Goal: Register for event/course

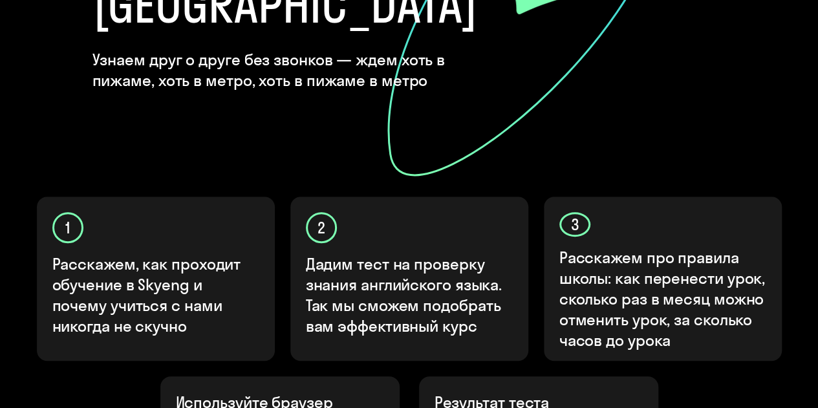
scroll to position [517, 0]
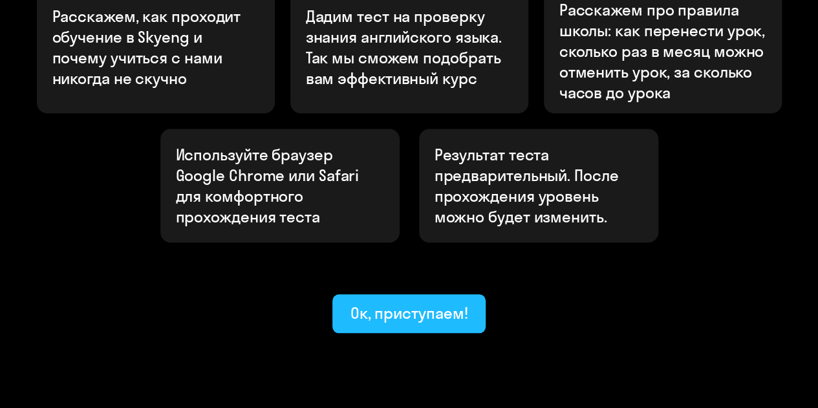
click at [402, 302] on div "Ок, приступаем!" at bounding box center [409, 312] width 118 height 21
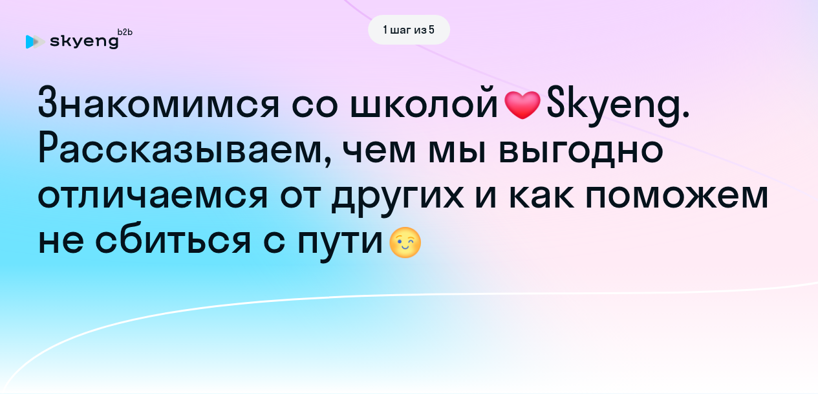
click at [501, 251] on h1 "Рассказываем, чем мы выгодно отличаемся от других и как поможем не сбиться с пу…" at bounding box center [409, 193] width 744 height 136
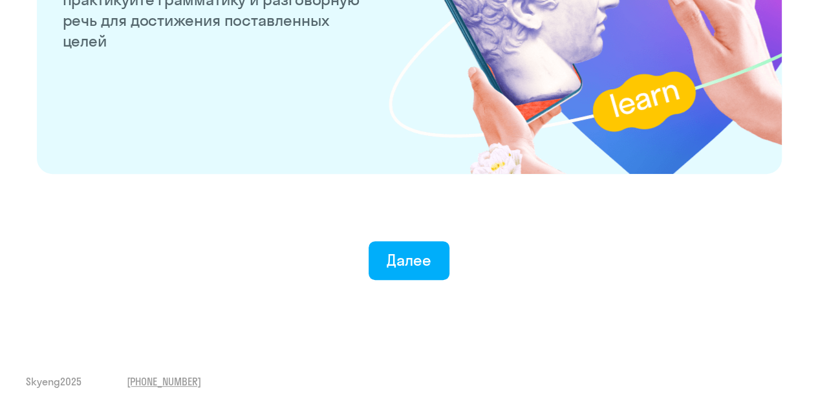
scroll to position [2588, 0]
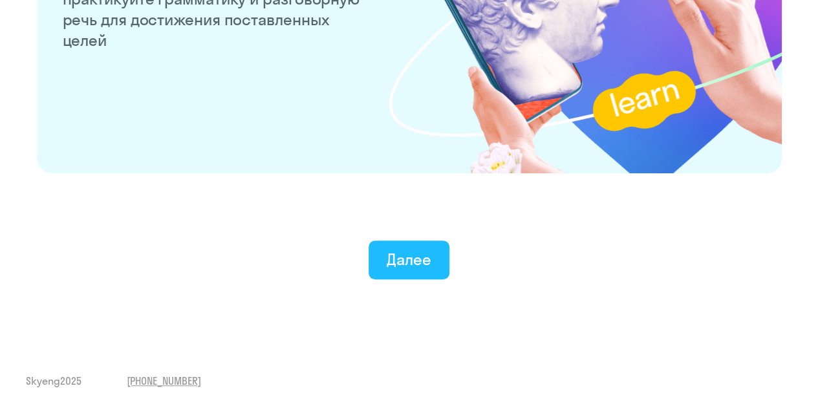
click at [425, 266] on div "Далее" at bounding box center [408, 259] width 45 height 21
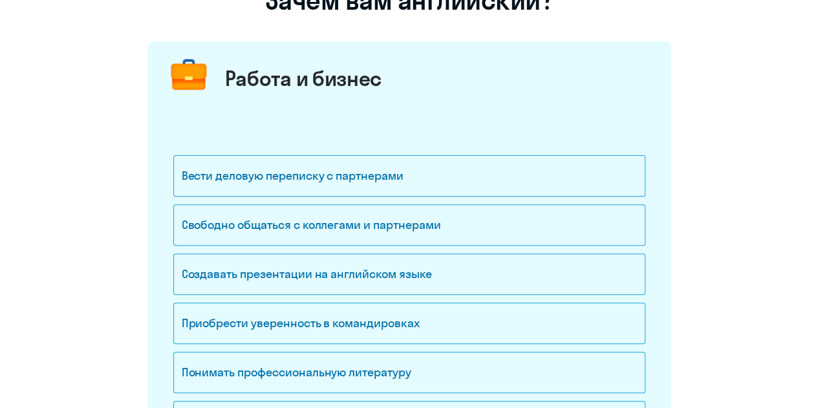
scroll to position [129, 0]
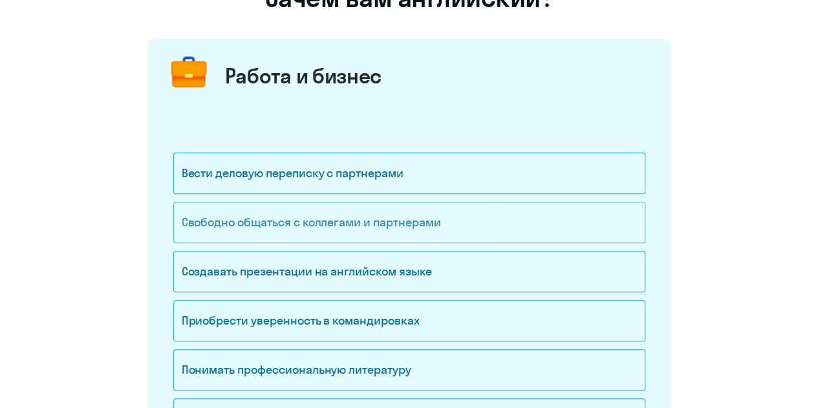
click at [315, 233] on div "Свободно общаться с коллегами и партнерами" at bounding box center [409, 222] width 472 height 41
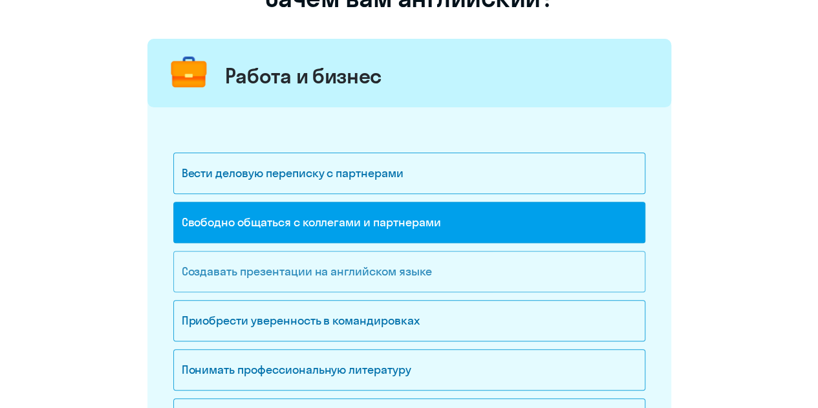
click at [290, 274] on div "Создавать презентации на английском языке" at bounding box center [409, 271] width 472 height 41
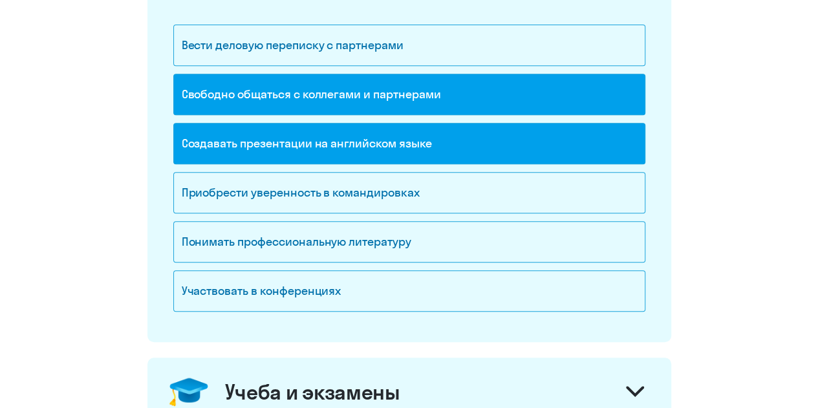
scroll to position [259, 0]
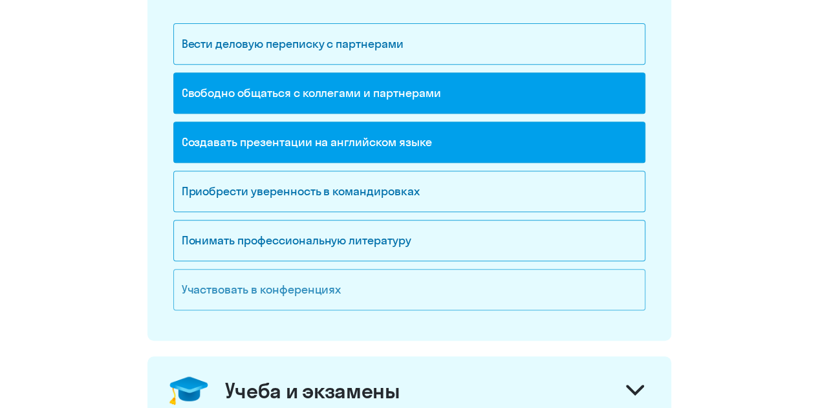
click at [253, 290] on div "Участвовать в конференциях" at bounding box center [409, 289] width 472 height 41
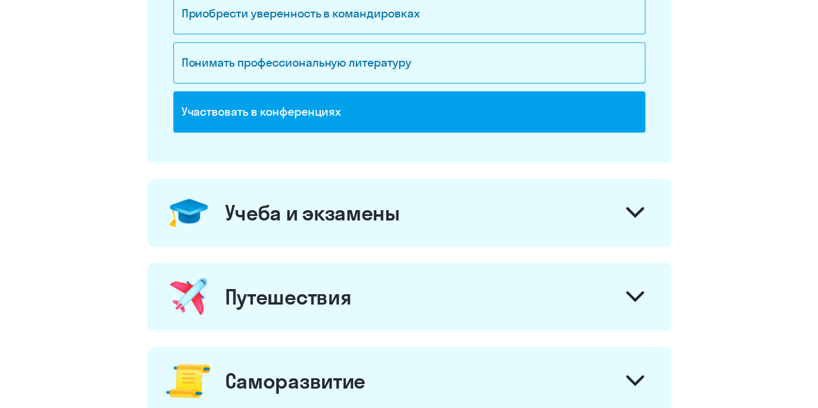
scroll to position [517, 0]
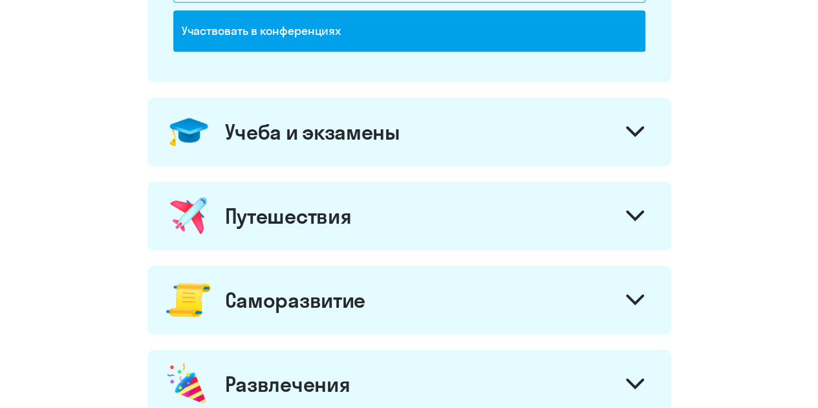
click at [642, 215] on icon at bounding box center [635, 215] width 18 height 11
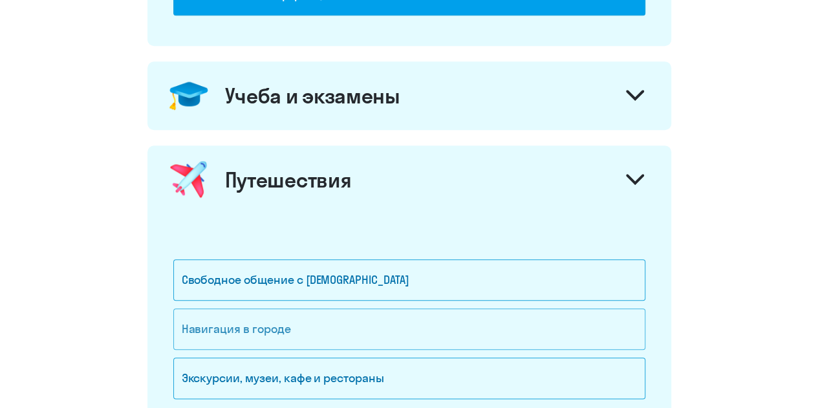
scroll to position [646, 0]
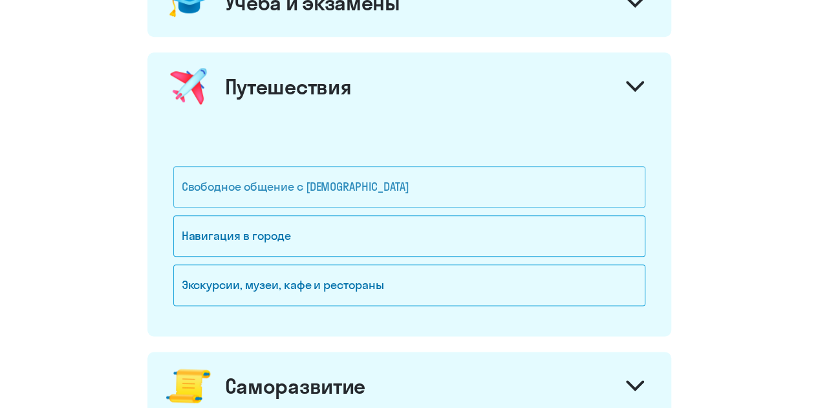
click at [231, 193] on div "Свободное общение с [DEMOGRAPHIC_DATA]" at bounding box center [409, 186] width 472 height 41
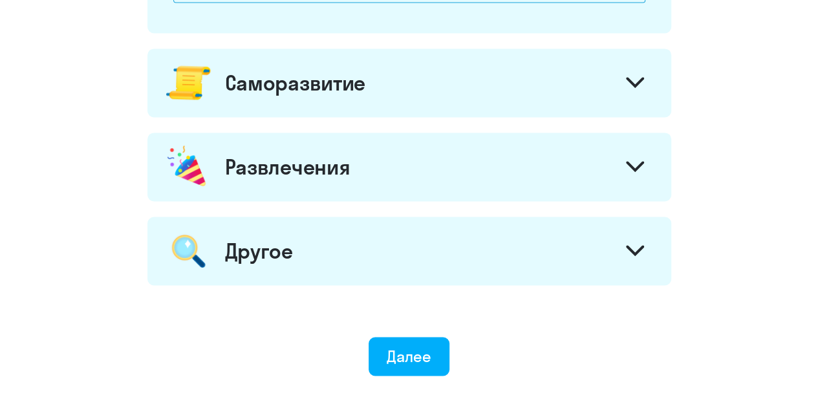
scroll to position [969, 0]
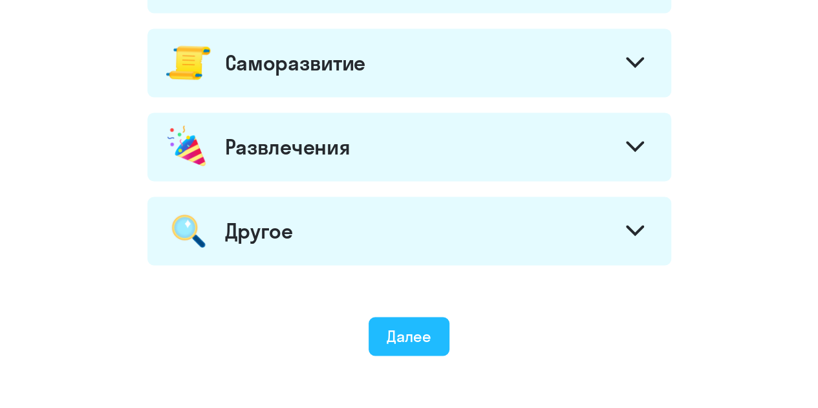
click at [415, 337] on div "Далее" at bounding box center [408, 335] width 45 height 21
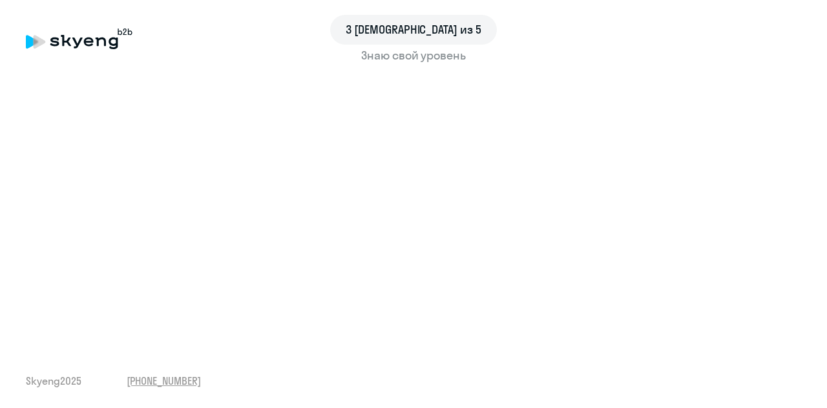
click at [354, 354] on div "3 шаг из 5 Знаю свой уровень Skyeng 2025 [PHONE_NUMBER]" at bounding box center [413, 204] width 827 height 408
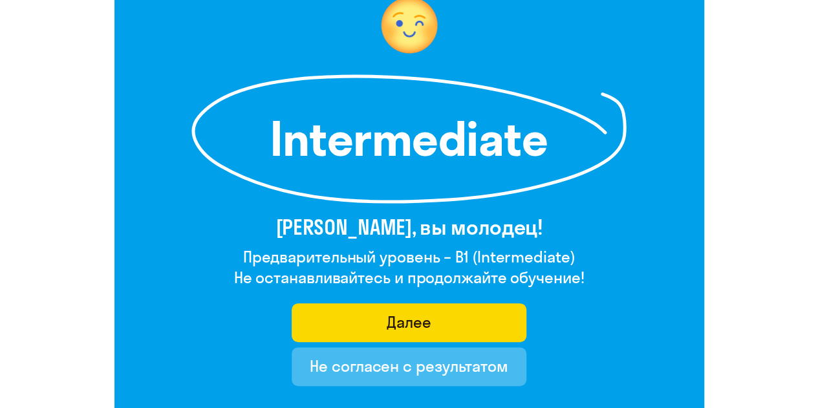
scroll to position [299, 0]
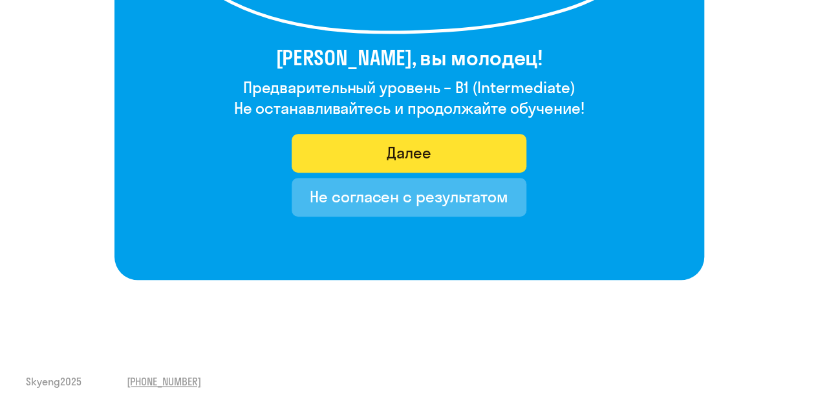
click at [399, 142] on div "Далее" at bounding box center [408, 152] width 45 height 21
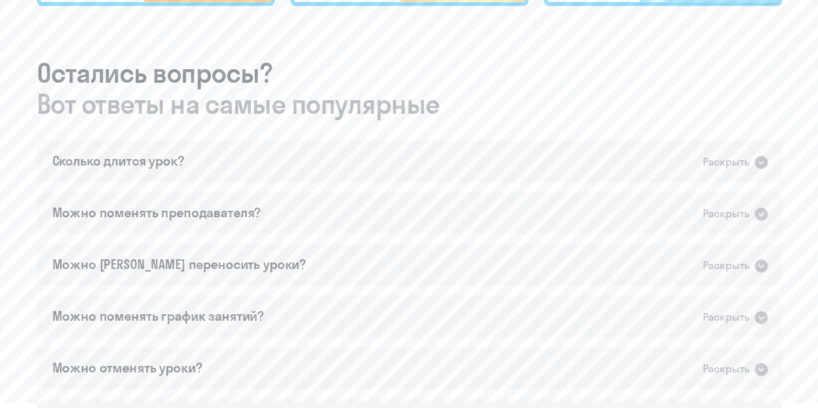
scroll to position [711, 0]
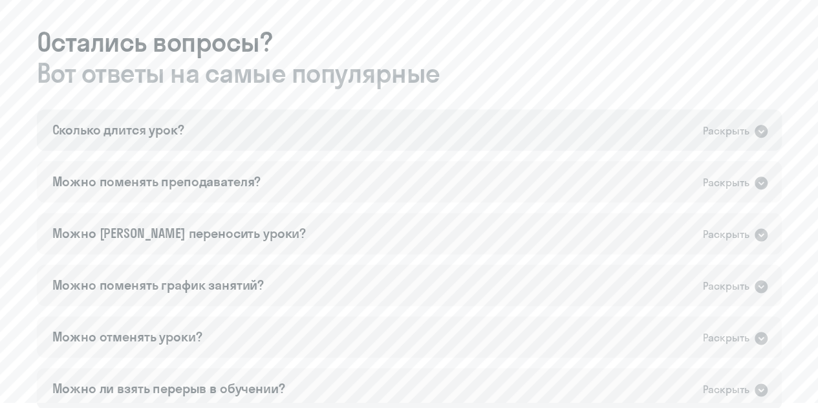
click at [767, 128] on icon at bounding box center [761, 131] width 16 height 16
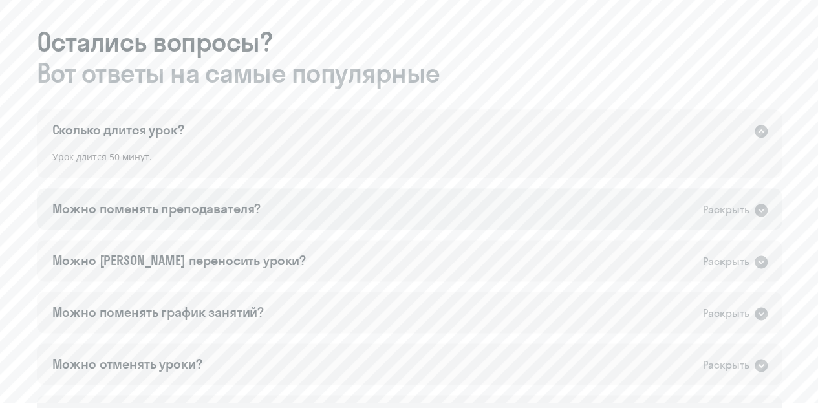
click at [760, 205] on icon at bounding box center [760, 210] width 13 height 13
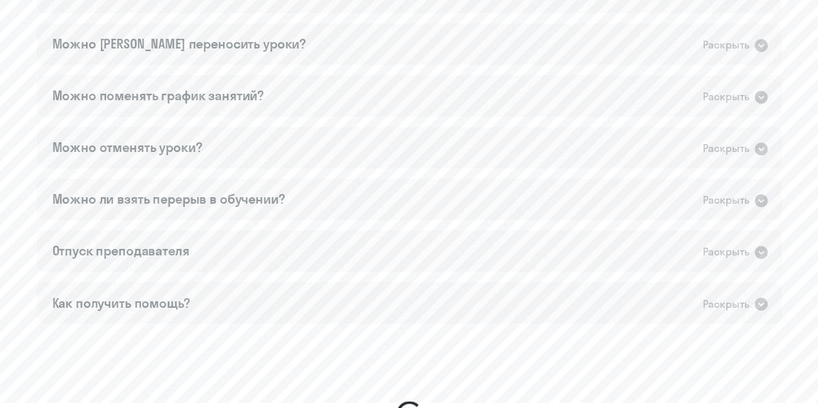
scroll to position [969, 0]
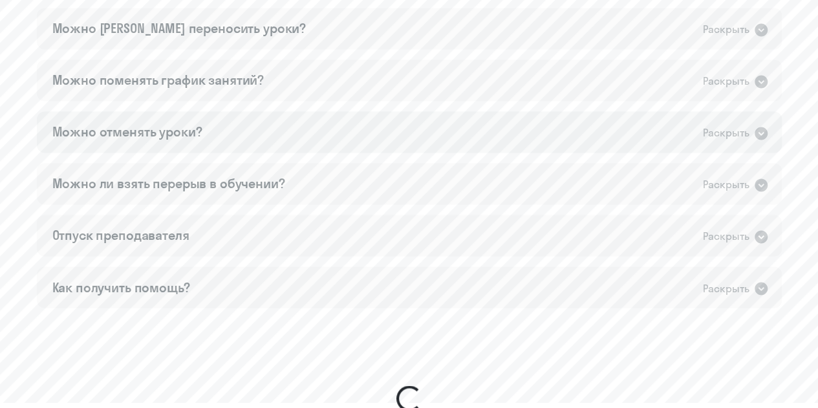
click at [760, 132] on icon at bounding box center [760, 133] width 13 height 13
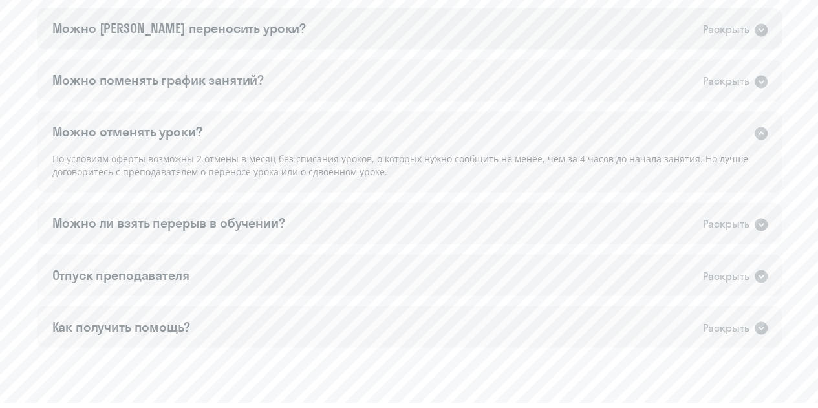
click at [759, 30] on icon at bounding box center [761, 30] width 16 height 16
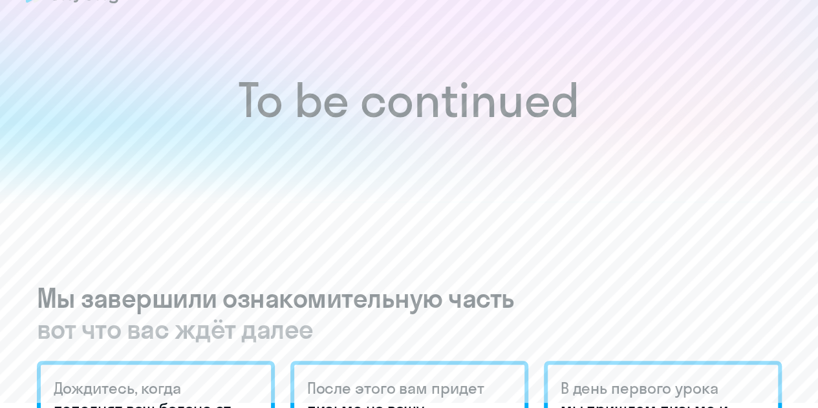
scroll to position [0, 0]
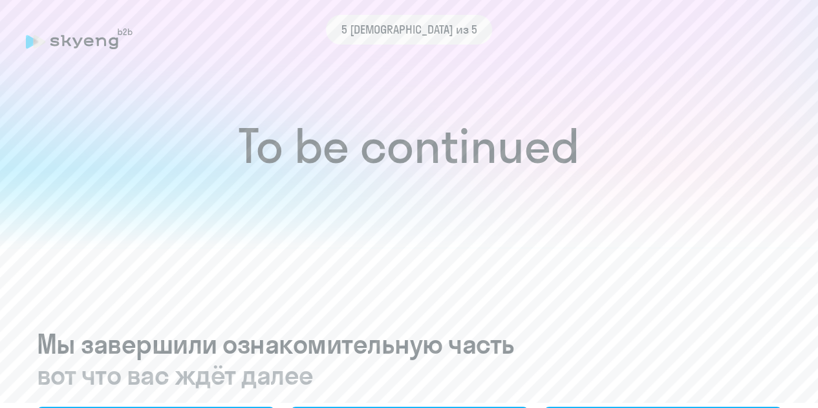
drag, startPoint x: 444, startPoint y: 33, endPoint x: 425, endPoint y: 57, distance: 30.8
click at [443, 33] on div "5 [DEMOGRAPHIC_DATA] из 5" at bounding box center [409, 30] width 167 height 30
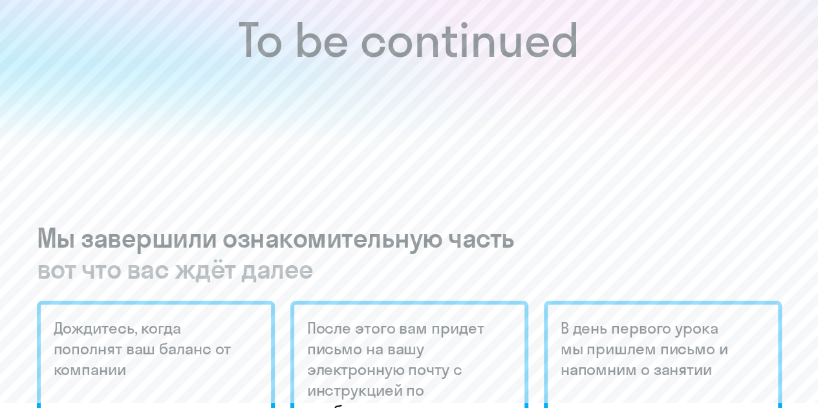
scroll to position [323, 0]
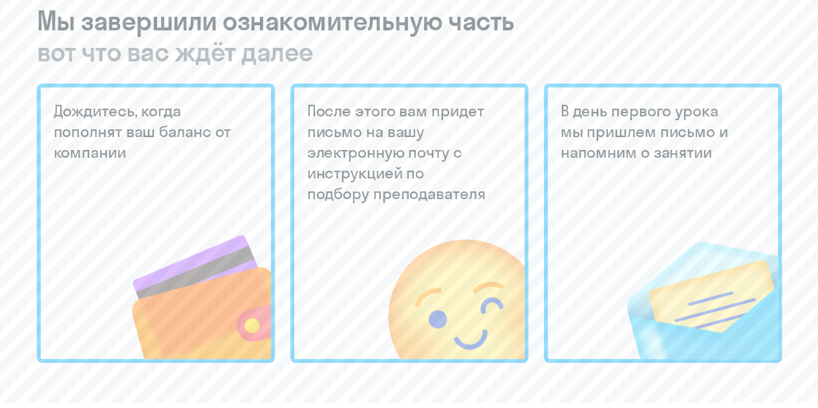
click at [342, 145] on h5 "После этого вам придет письмо на вашу электронную почту с инструкцией по подбор…" at bounding box center [398, 151] width 182 height 103
click at [614, 139] on h5 "В день первого урока мы пришлем письмо и напомним о занятии" at bounding box center [651, 131] width 182 height 62
